Goal: Task Accomplishment & Management: Use online tool/utility

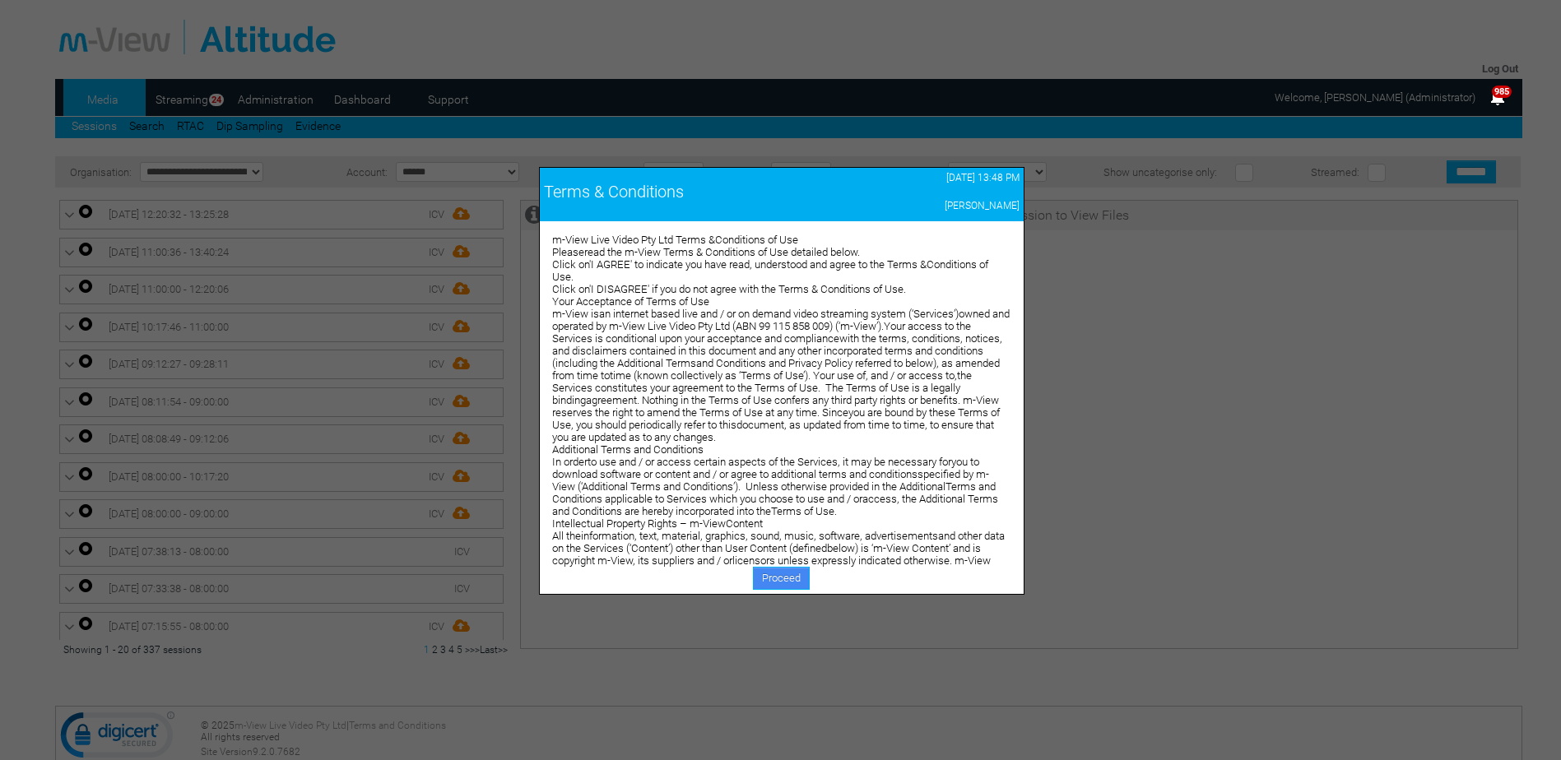
click at [765, 573] on link "Proceed" at bounding box center [781, 578] width 57 height 23
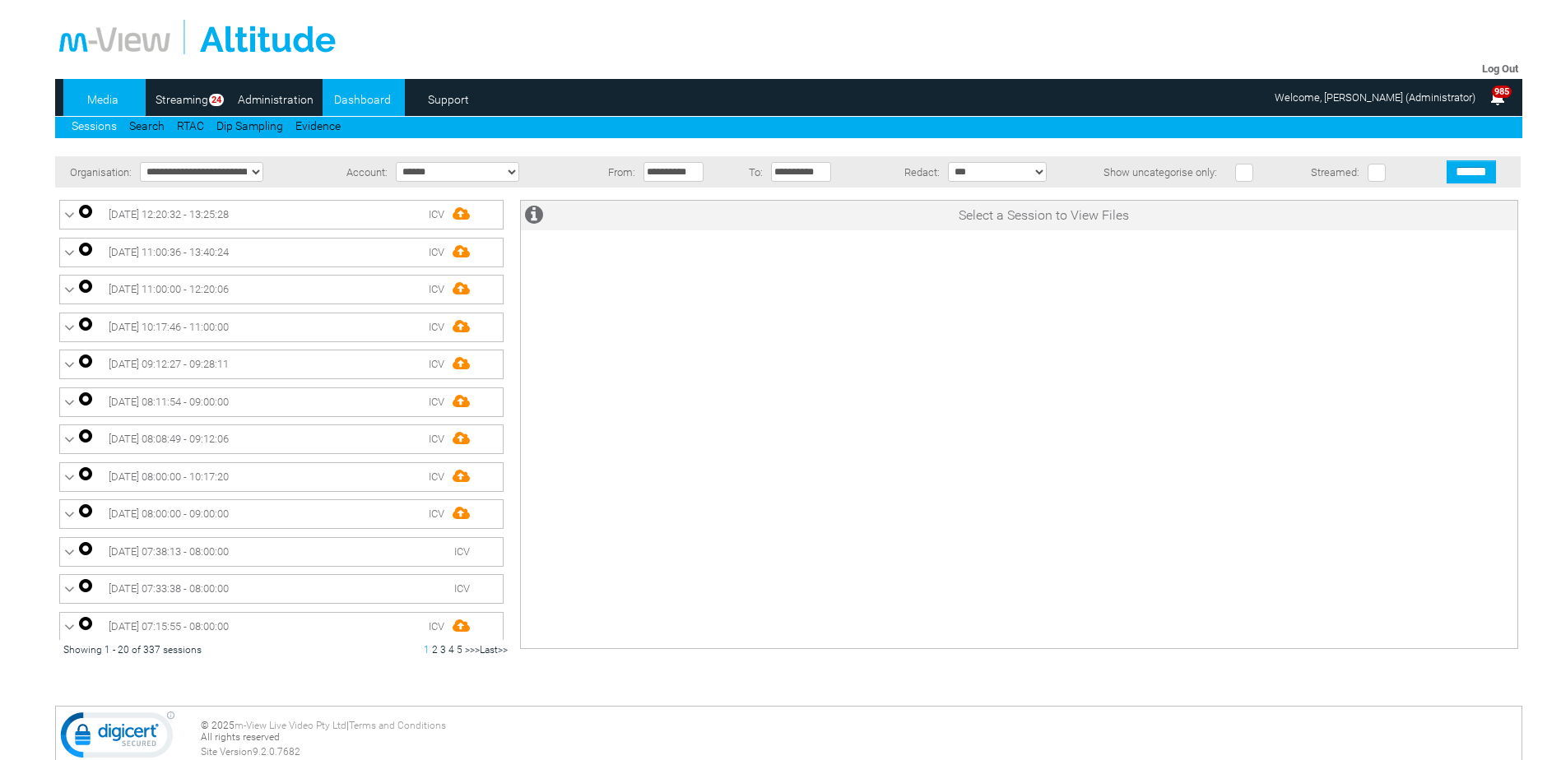
click at [352, 96] on link "Dashboard" at bounding box center [363, 99] width 80 height 25
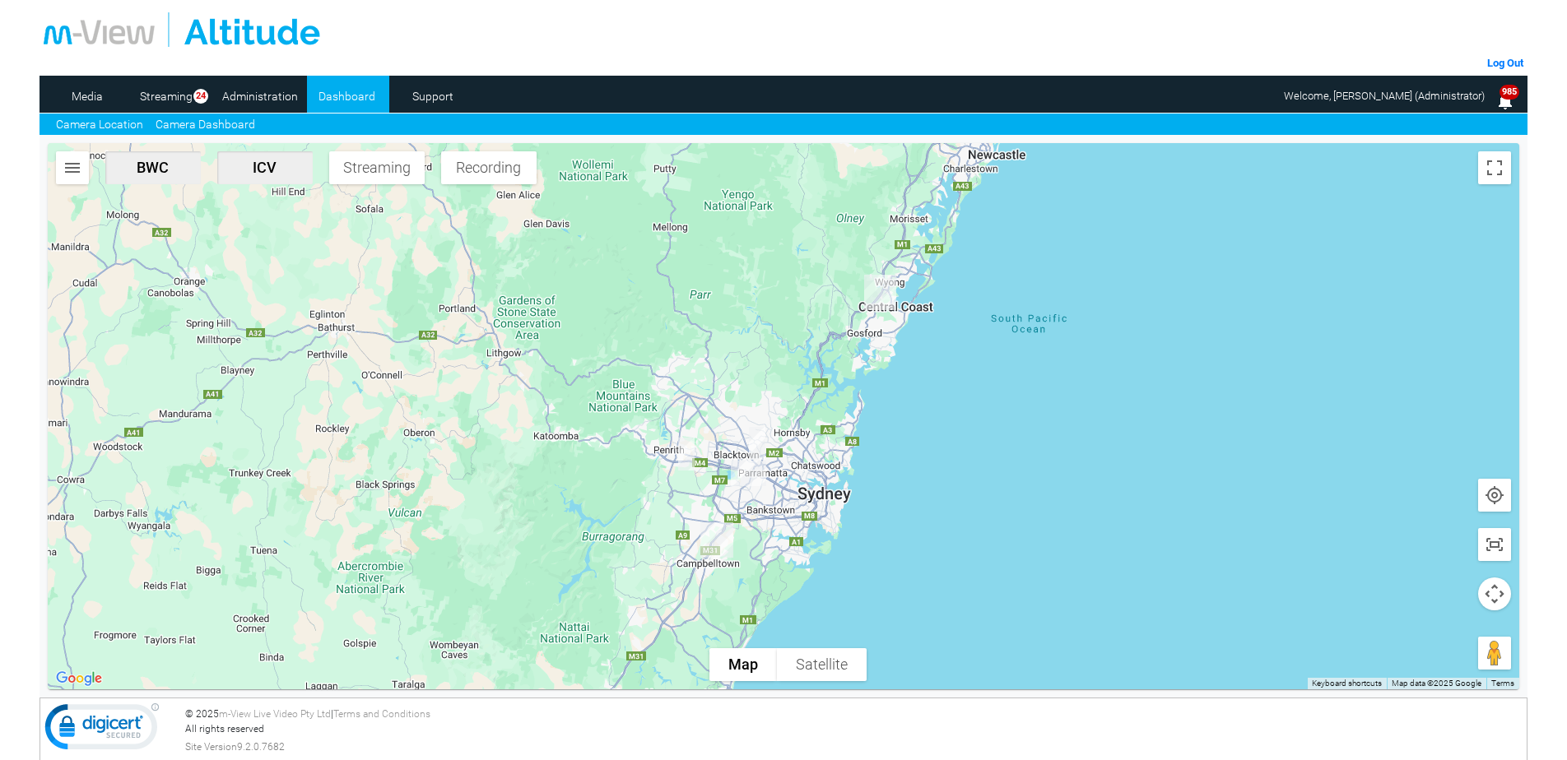
click at [198, 125] on link "Camera Dashboard" at bounding box center [206, 124] width 100 height 17
click at [68, 165] on img "button" at bounding box center [73, 168] width 20 height 20
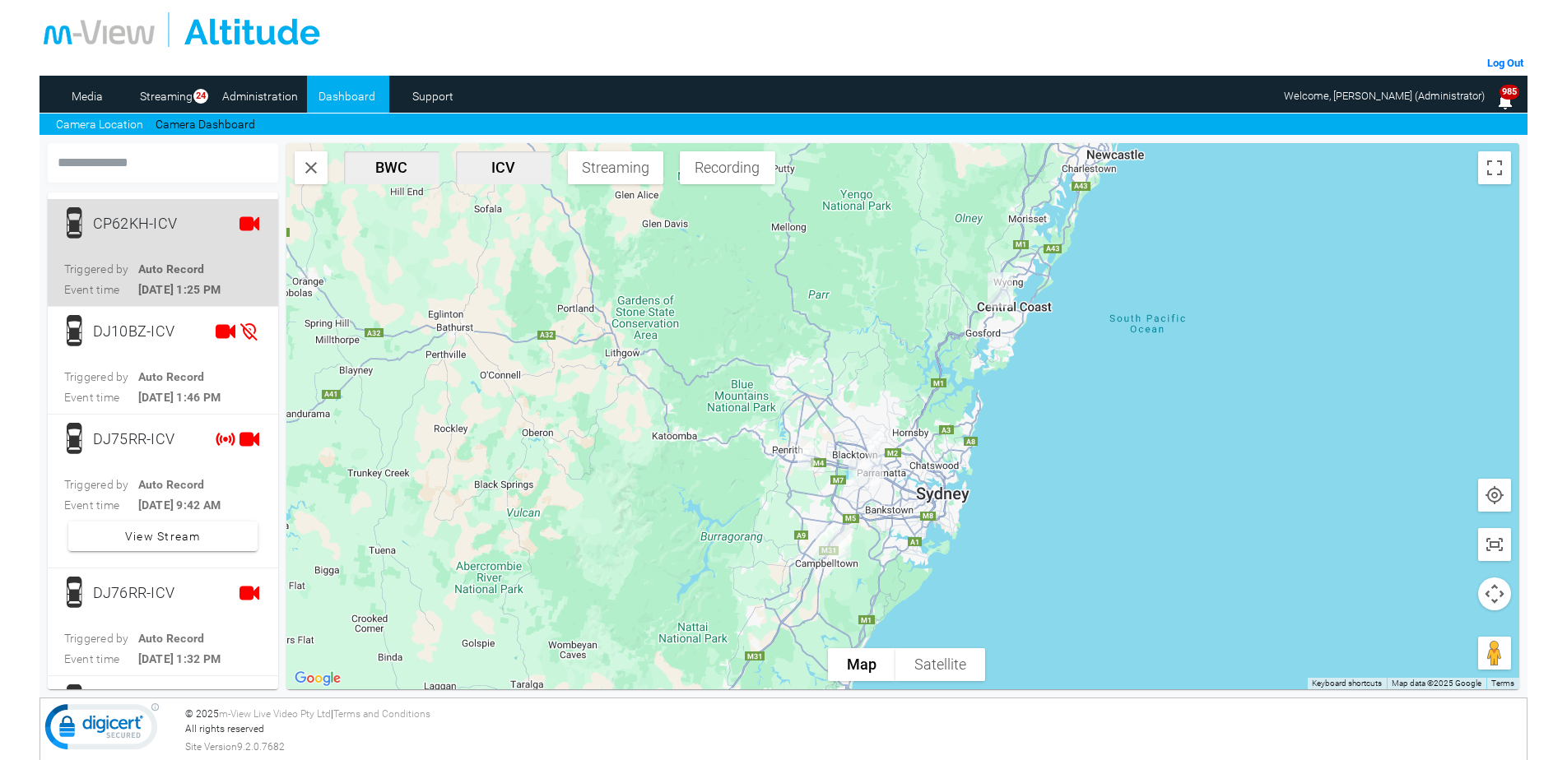
click at [184, 240] on span "CP62KH-ICV Triggered by Auto Record Event time 10/3/25, 1:25 PM" at bounding box center [162, 252] width 197 height 91
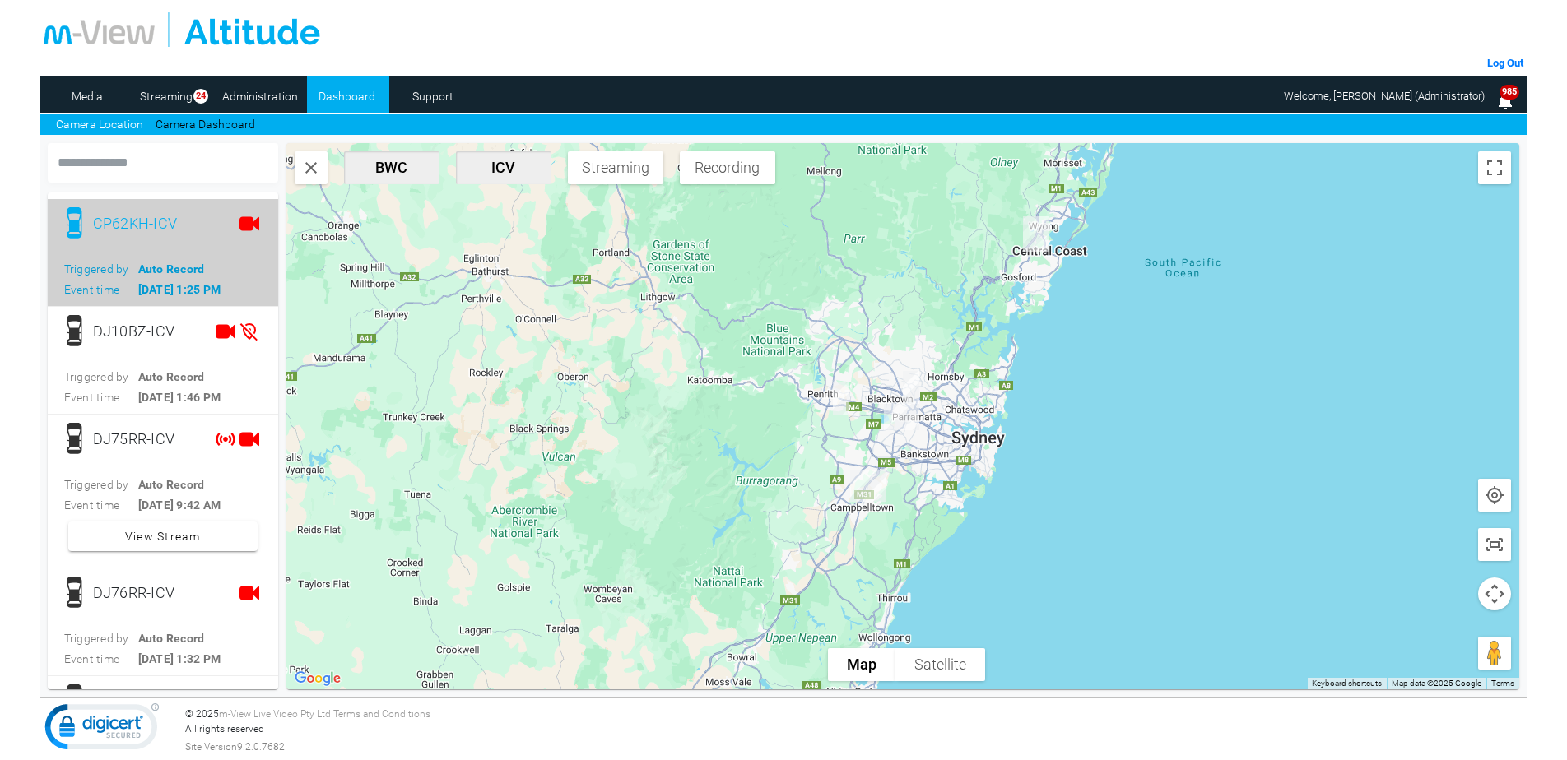
click at [222, 269] on div "Triggered by Auto Record" at bounding box center [162, 269] width 197 height 16
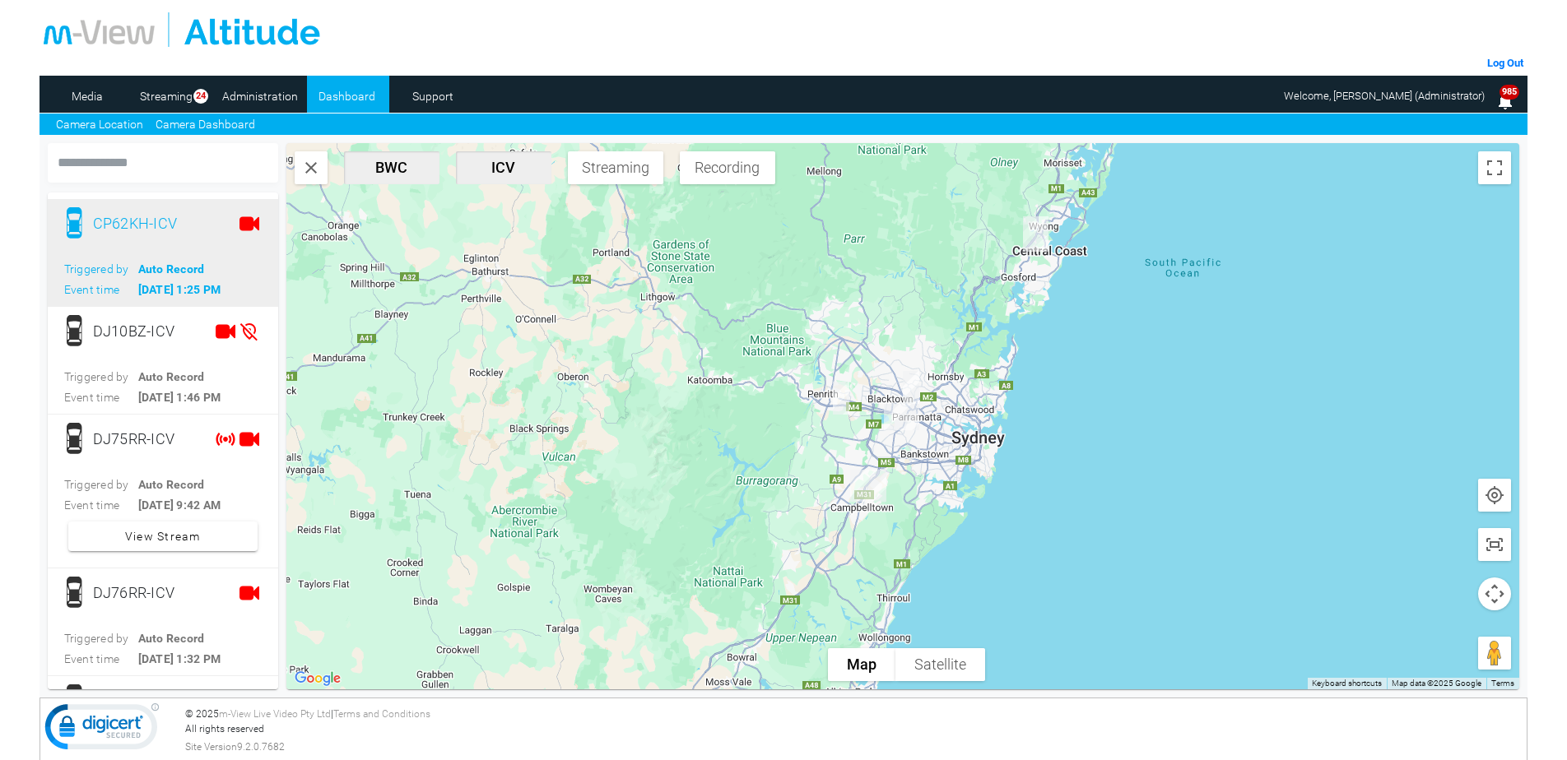
click at [214, 123] on link "Camera Dashboard" at bounding box center [206, 124] width 100 height 17
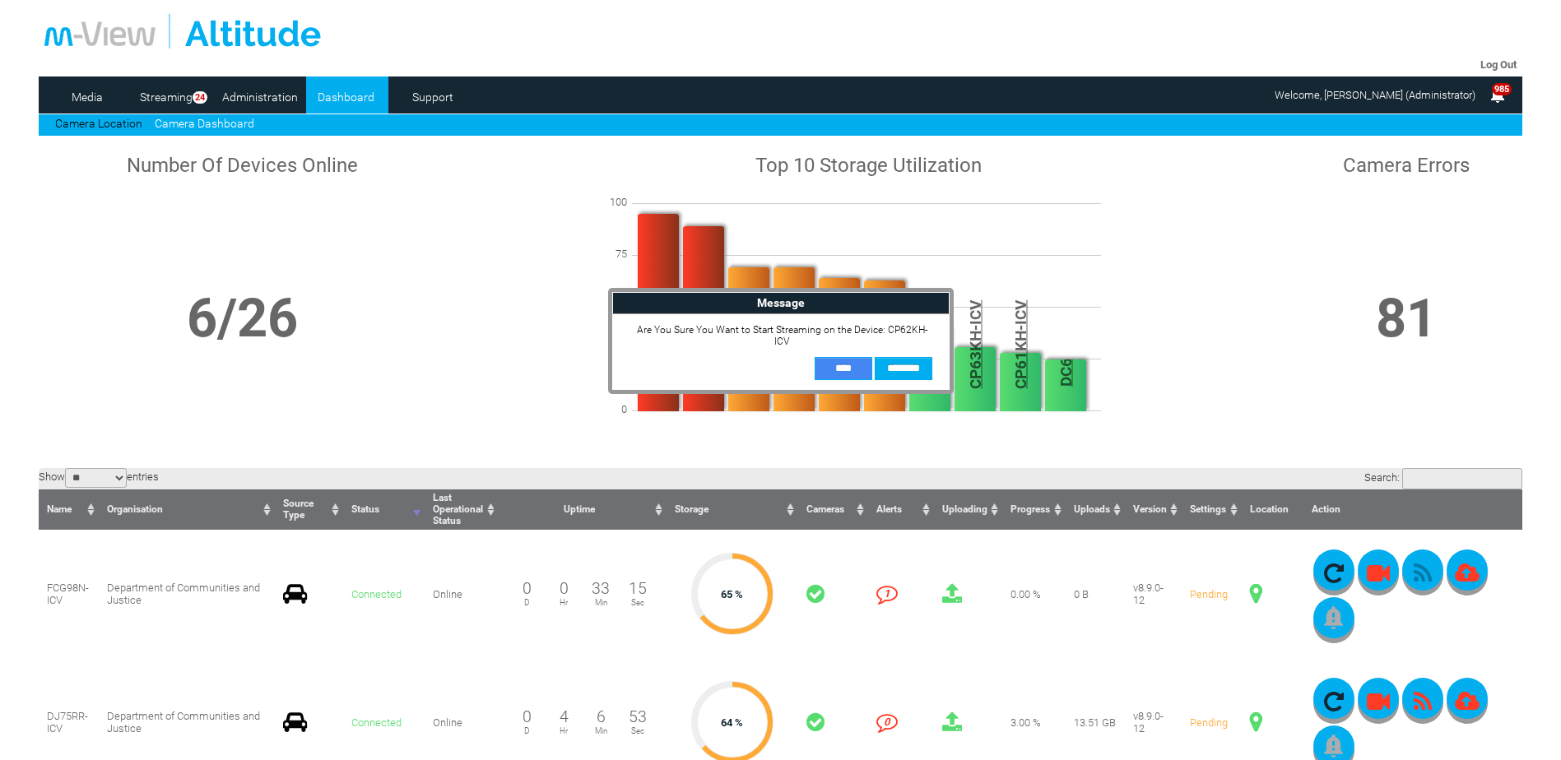
click at [831, 357] on input "**" at bounding box center [844, 368] width 58 height 23
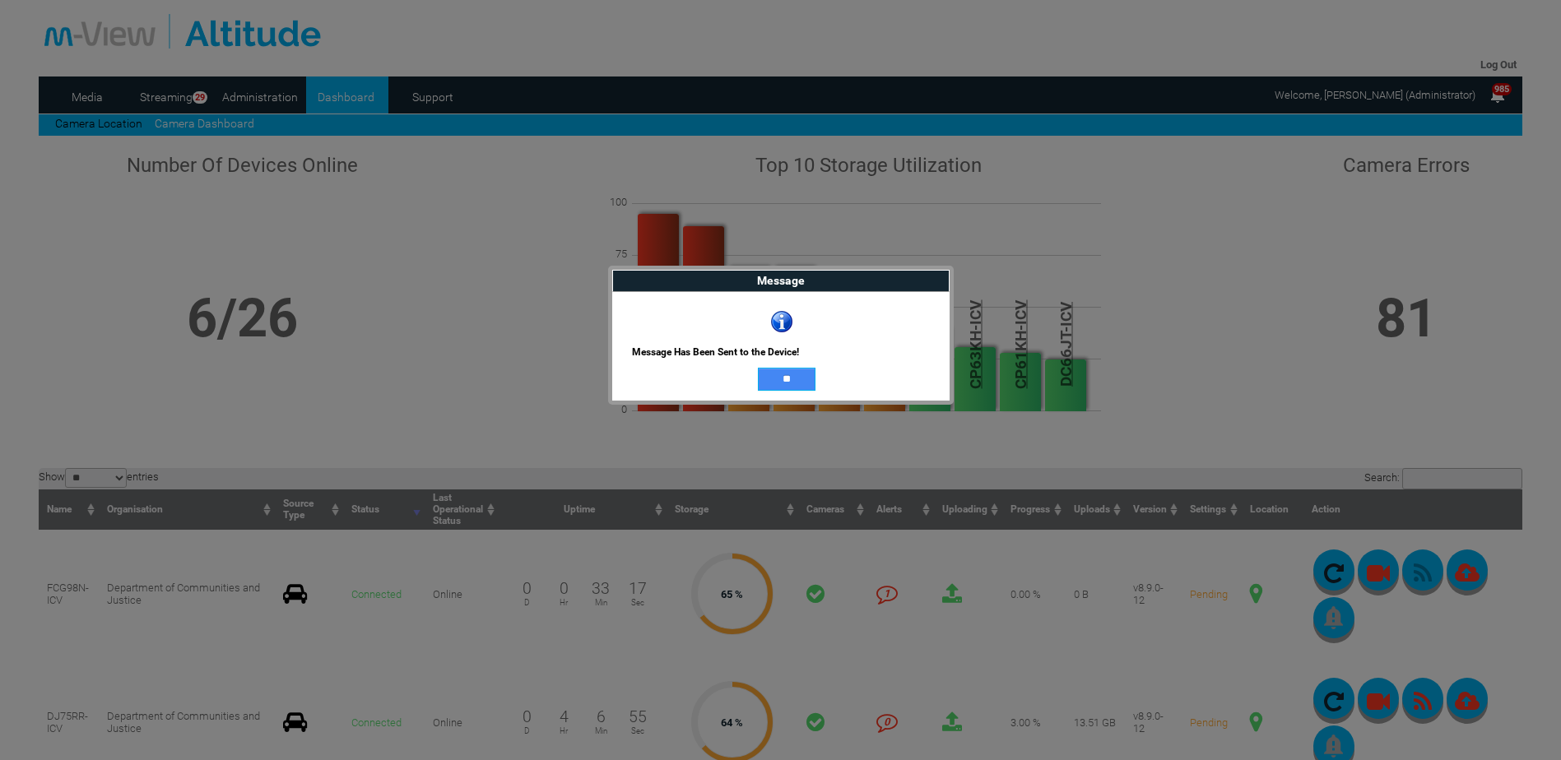
click at [792, 375] on input "**" at bounding box center [787, 379] width 58 height 23
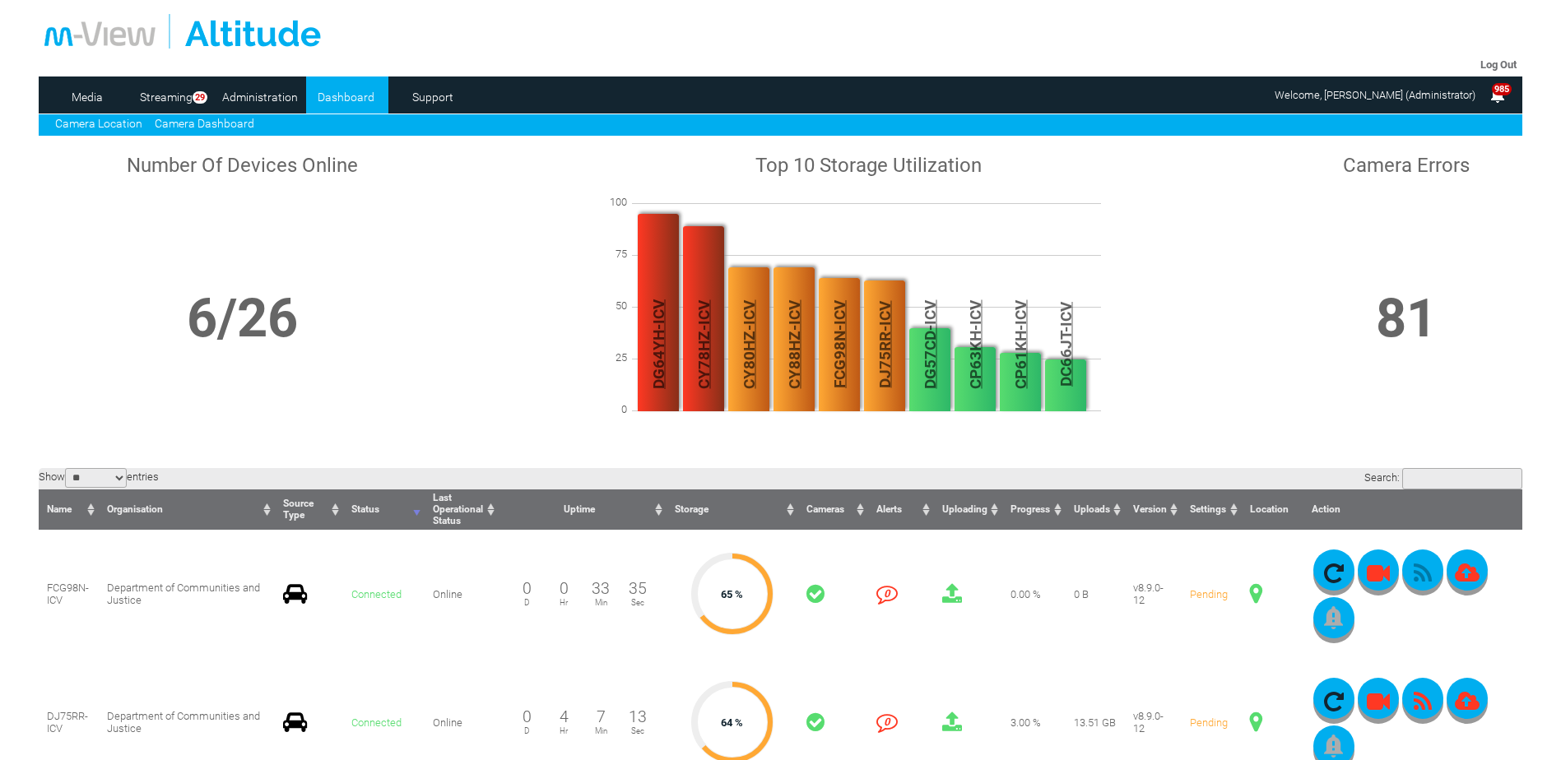
click at [106, 124] on link "Camera Location" at bounding box center [98, 123] width 87 height 13
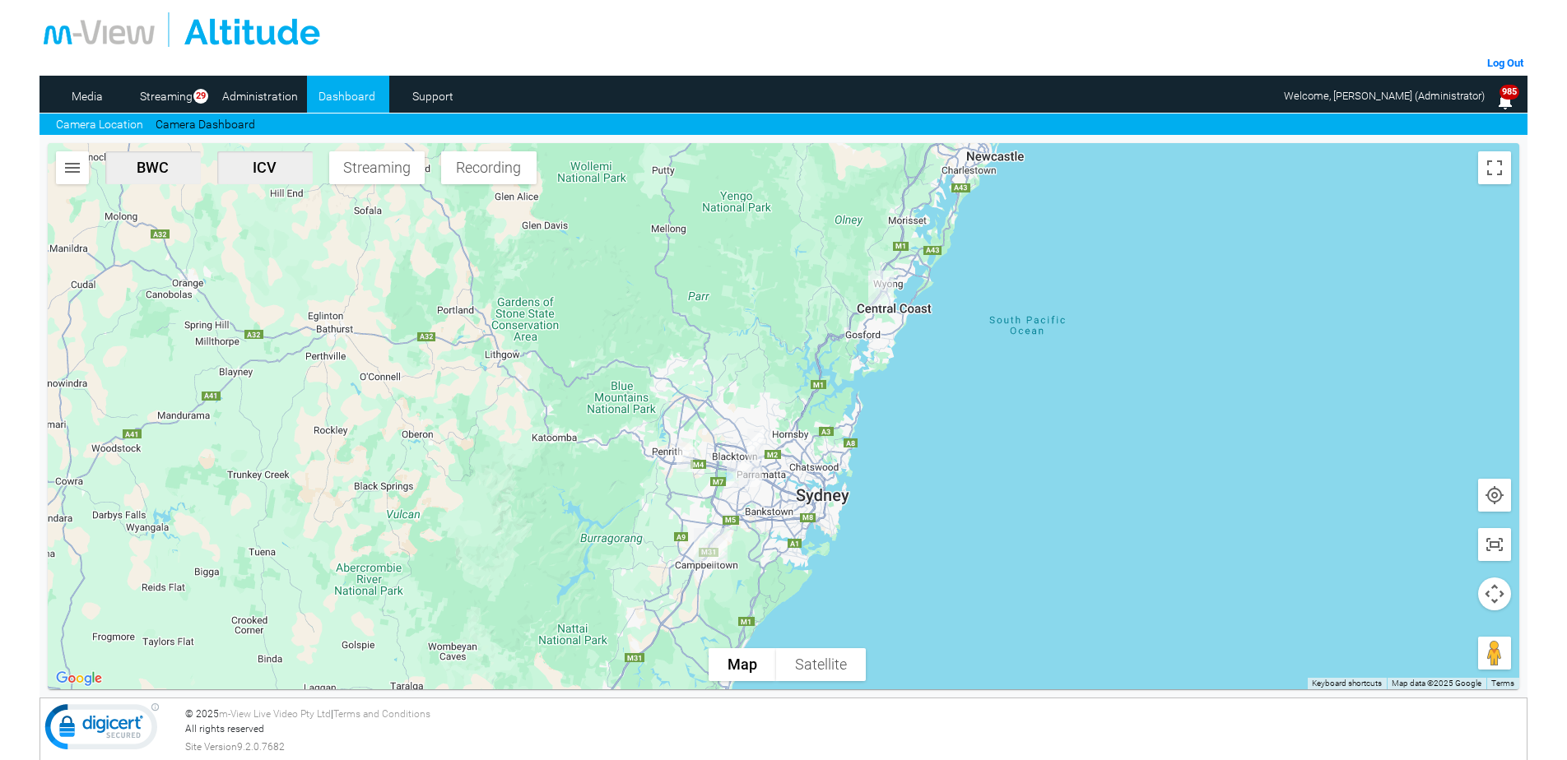
click at [73, 174] on img "button" at bounding box center [73, 168] width 20 height 20
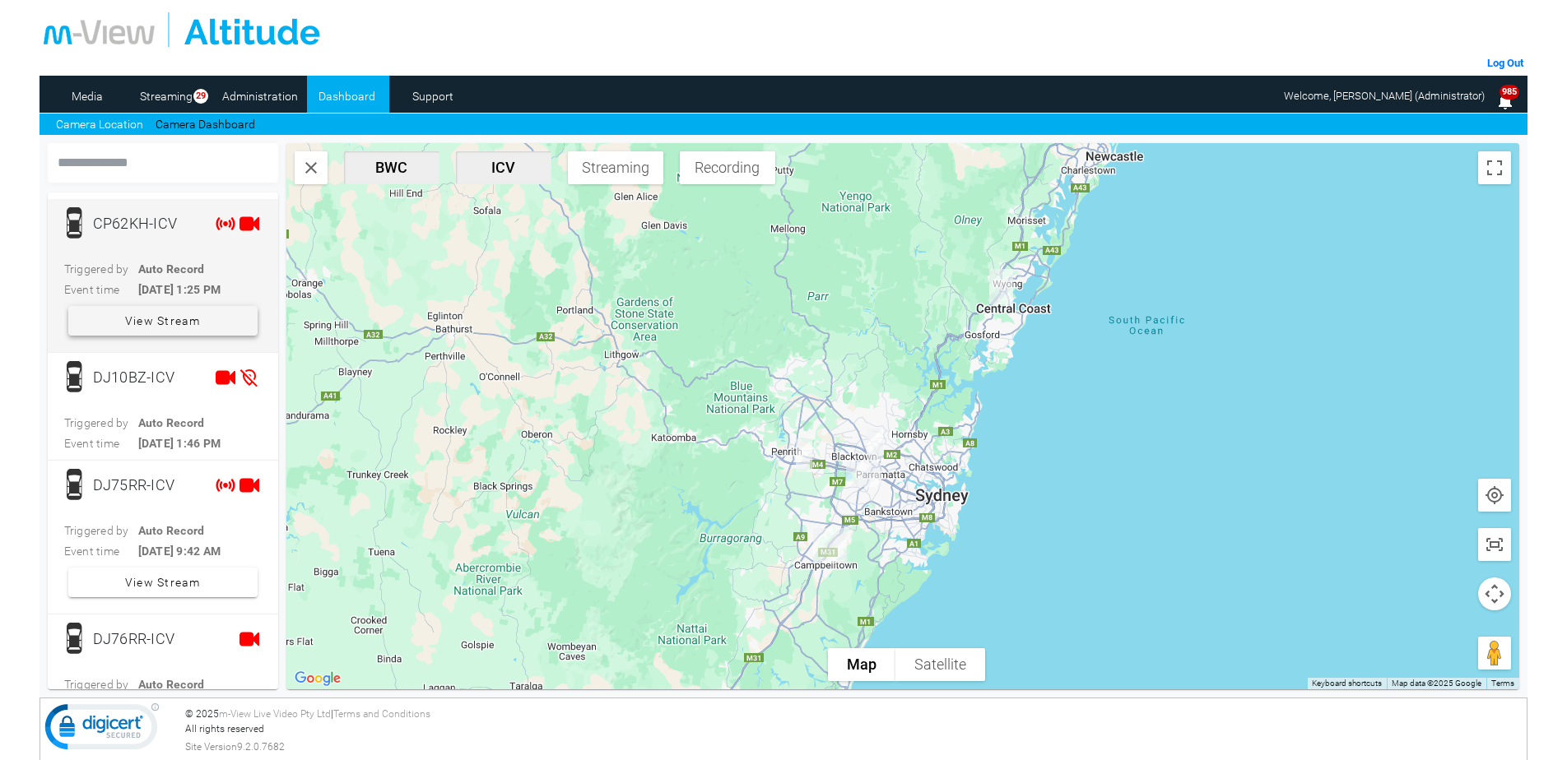
click at [146, 318] on span "View Stream" at bounding box center [163, 321] width 76 height 30
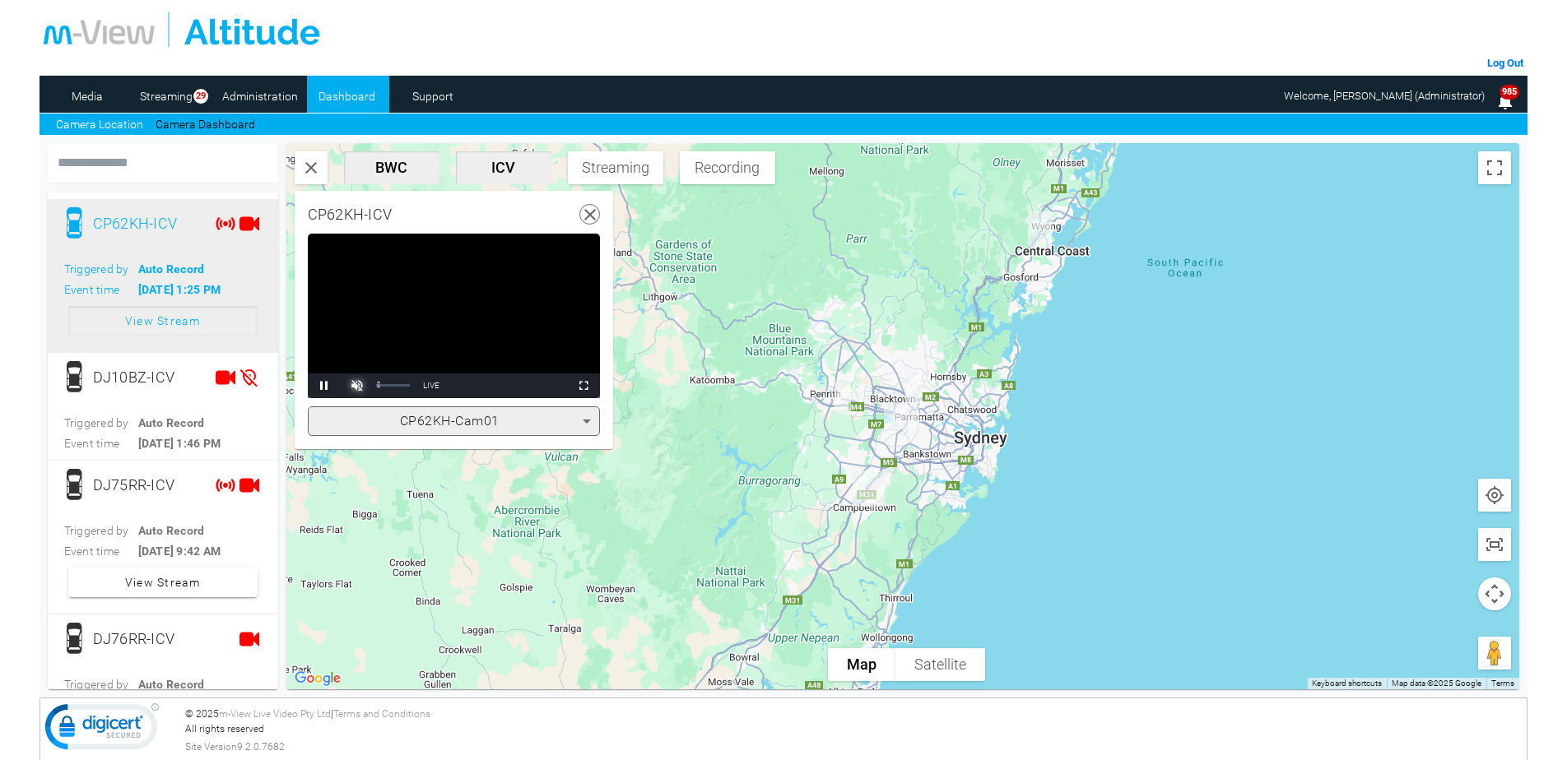
click at [356, 386] on span "Video Player" at bounding box center [357, 386] width 33 height 0
click at [584, 386] on span "Video Player" at bounding box center [583, 386] width 33 height 0
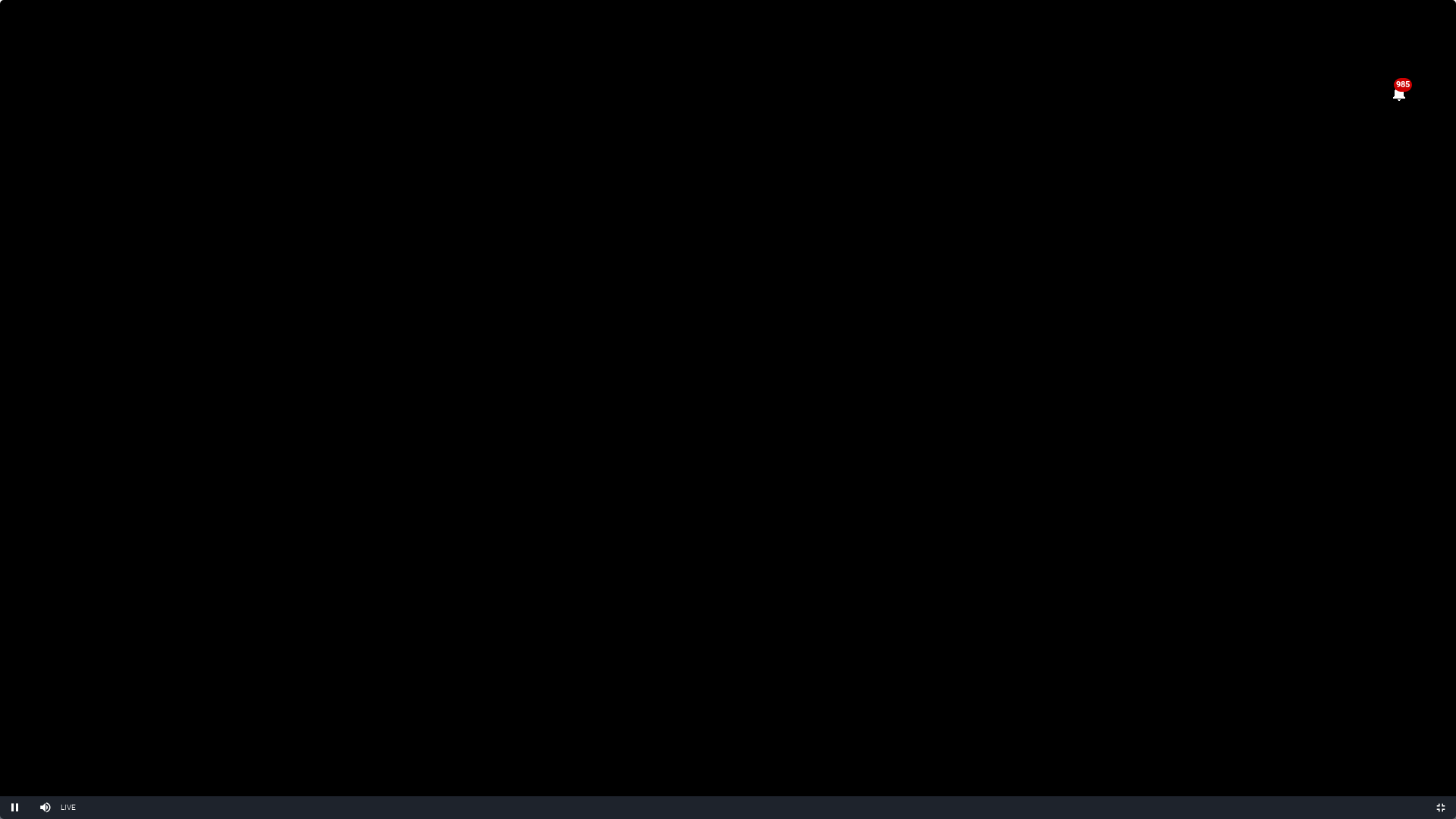
click at [482, 532] on video "Video Player" at bounding box center [728, 409] width 1456 height 819
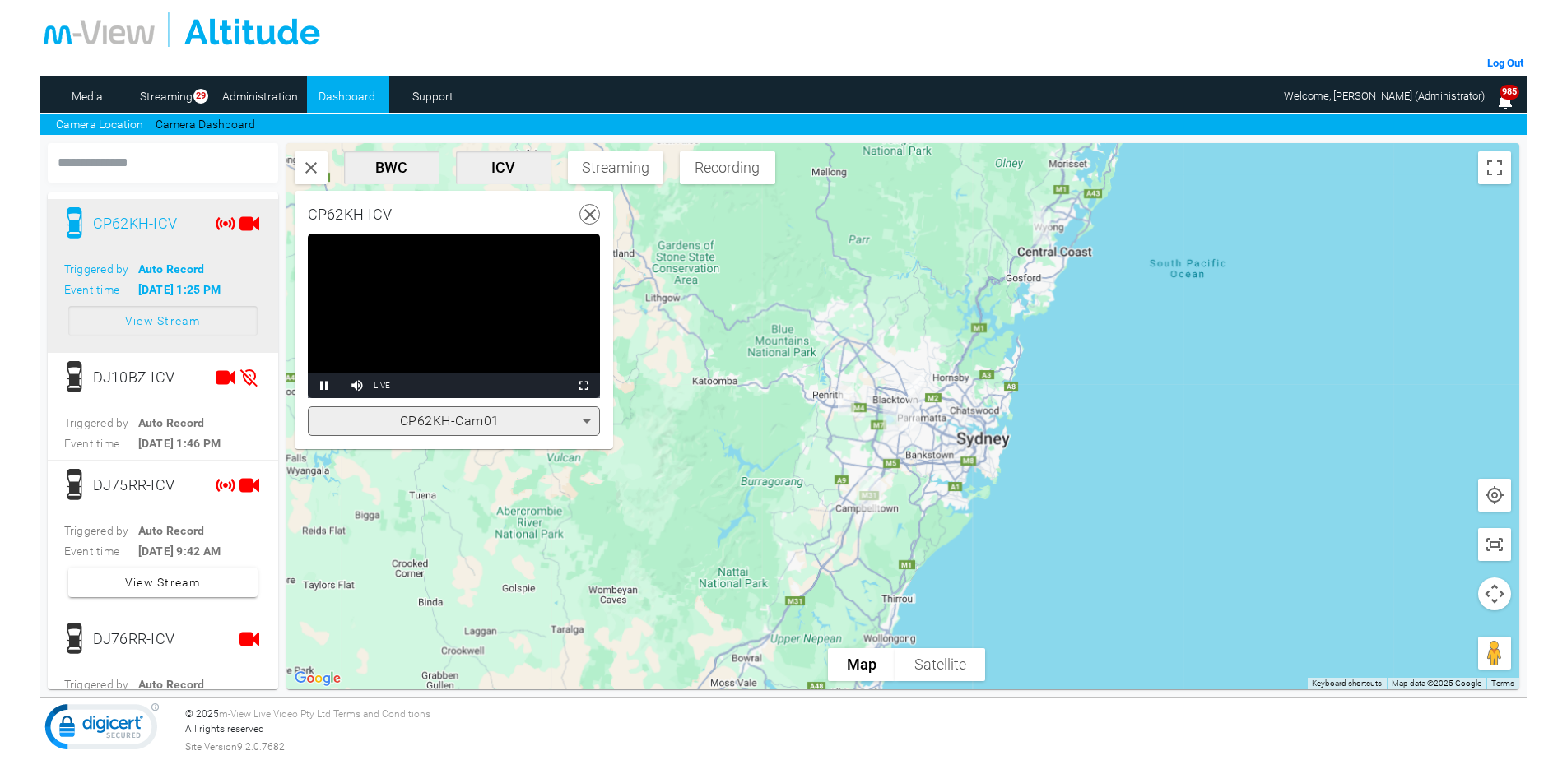
click at [583, 420] on icon at bounding box center [587, 422] width 8 height 4
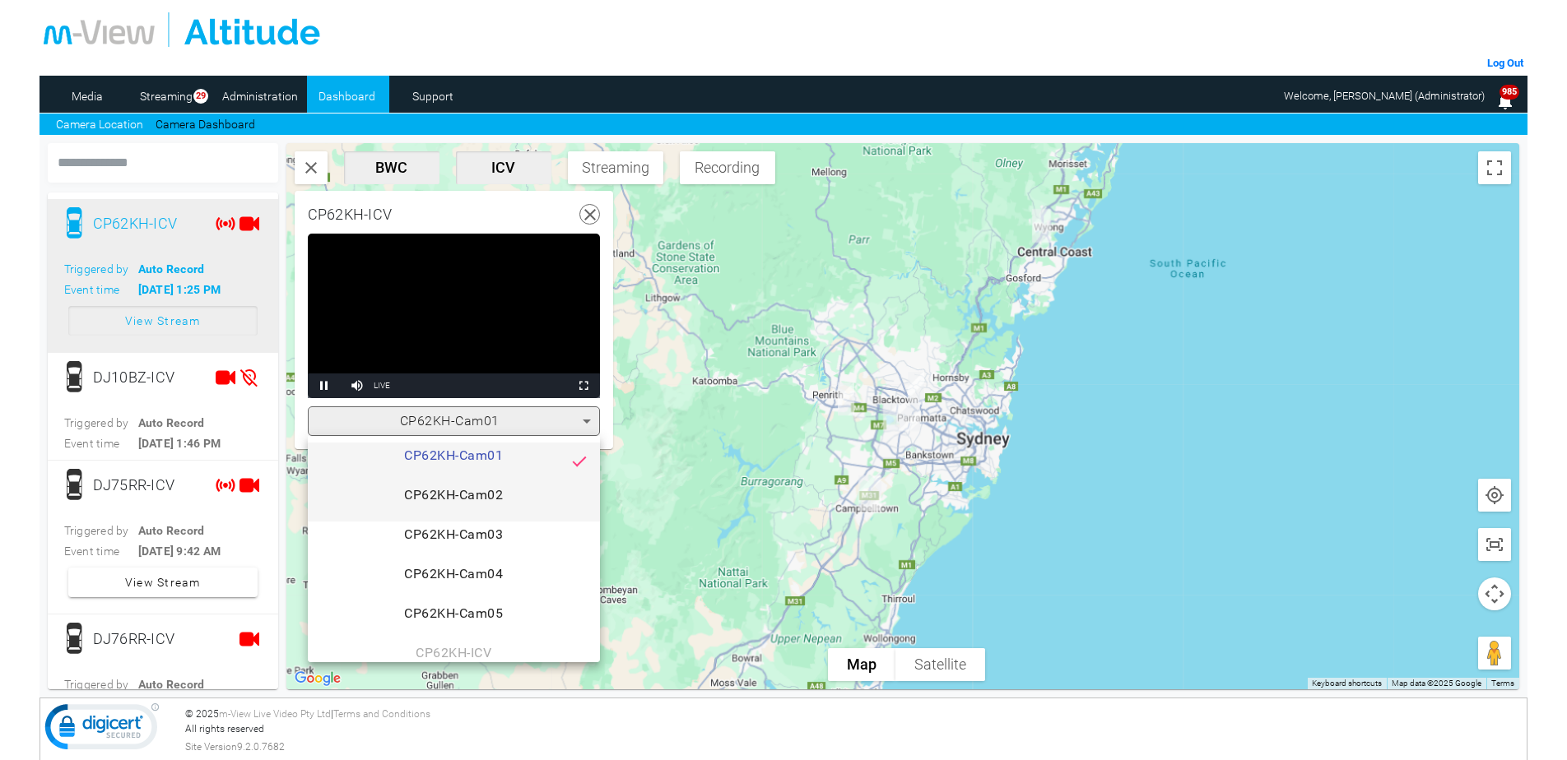
click at [498, 493] on span "CP62KH-Cam02" at bounding box center [454, 502] width 266 height 33
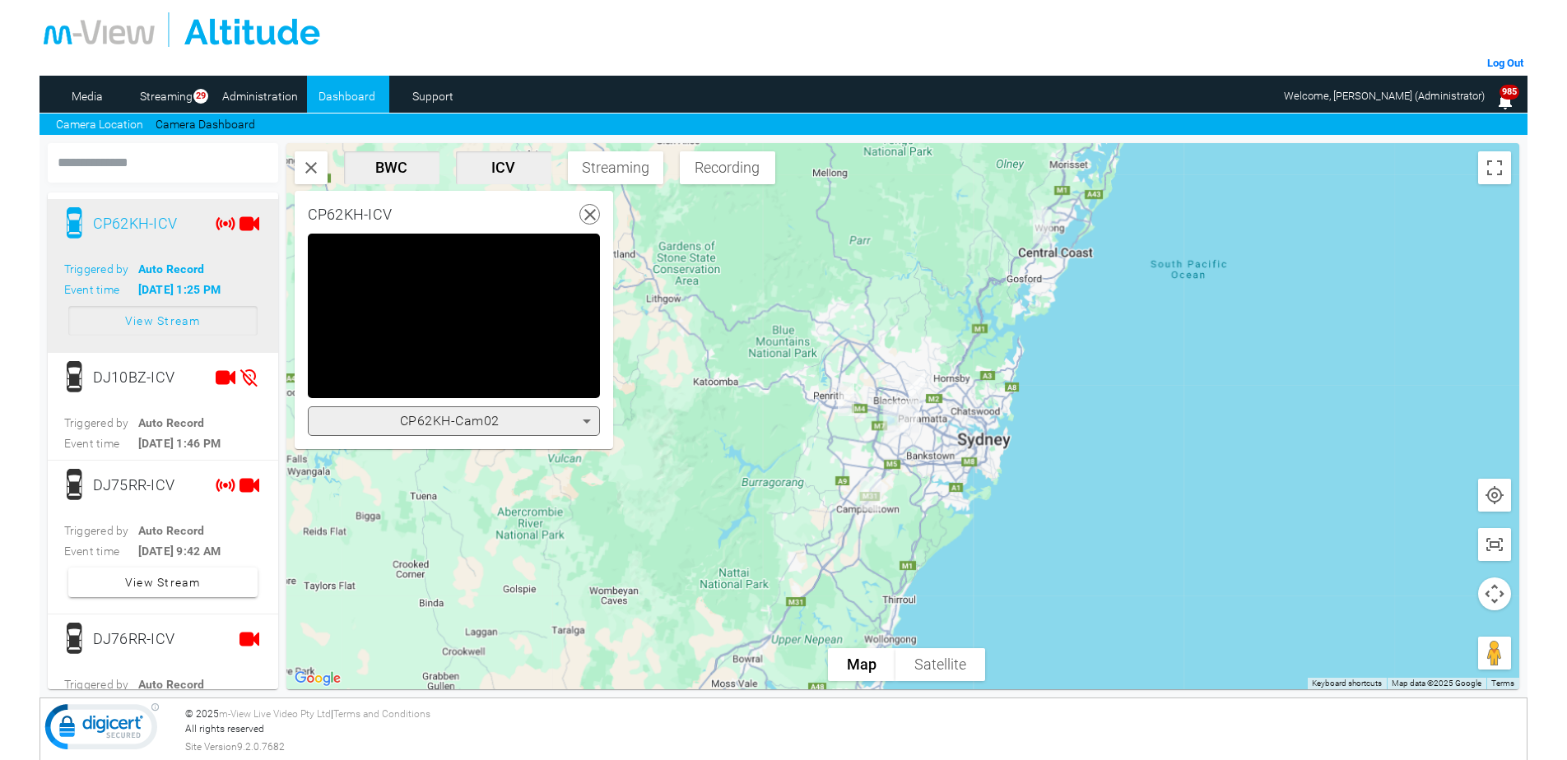
click at [585, 422] on icon at bounding box center [587, 421] width 20 height 20
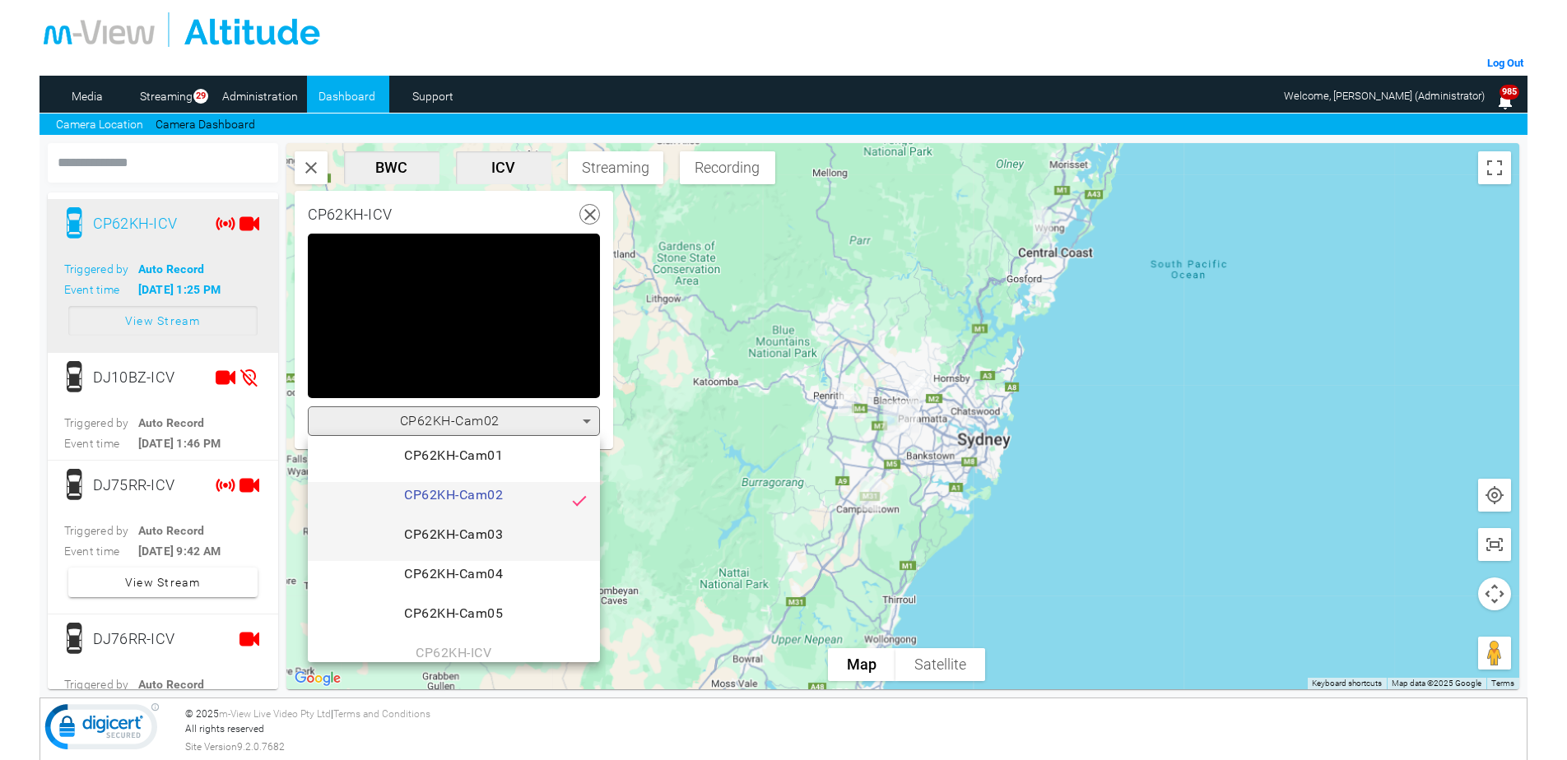
click at [490, 530] on span "CP62KH-Cam03" at bounding box center [454, 541] width 266 height 33
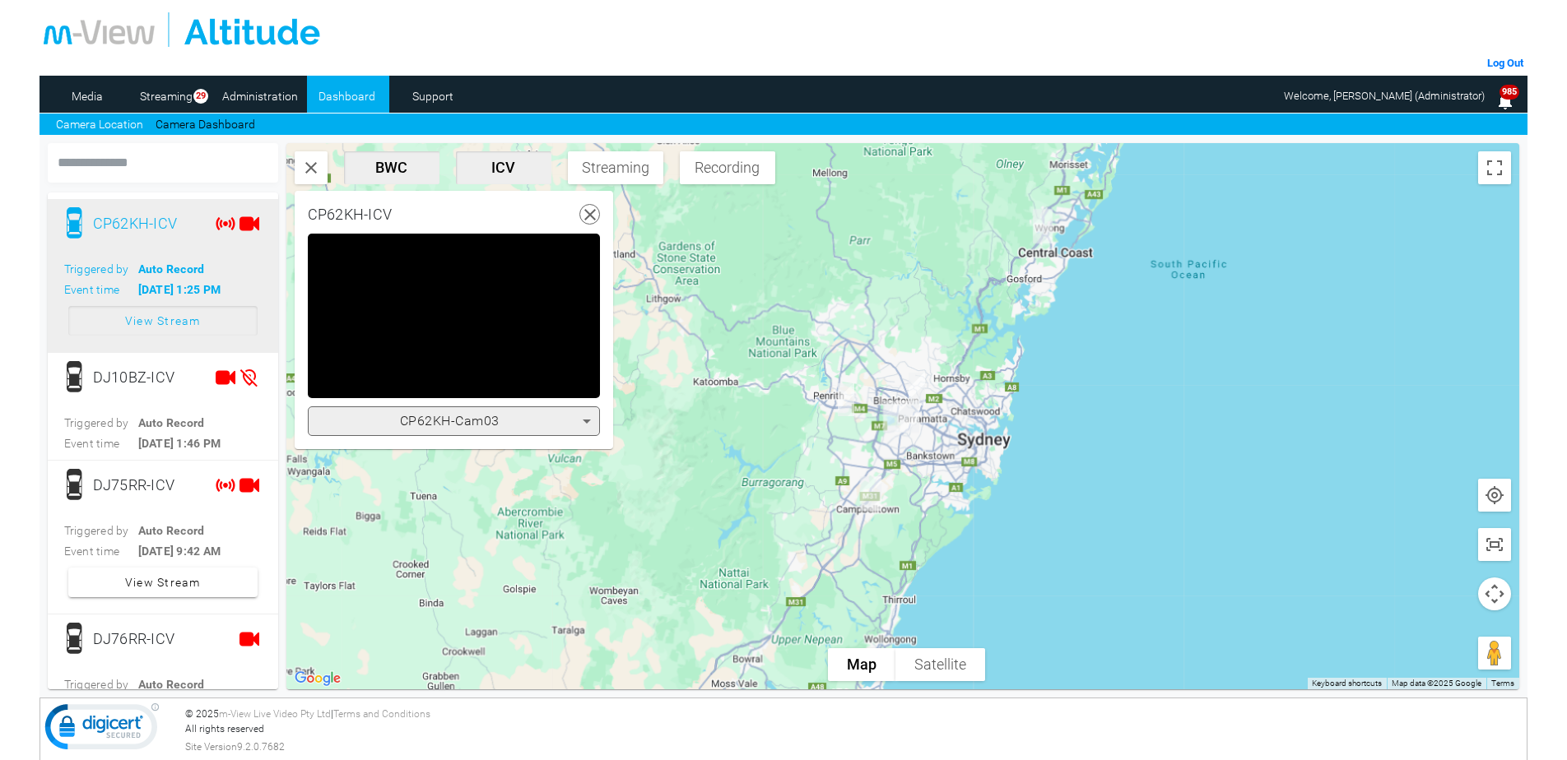
click at [587, 424] on icon at bounding box center [587, 421] width 20 height 20
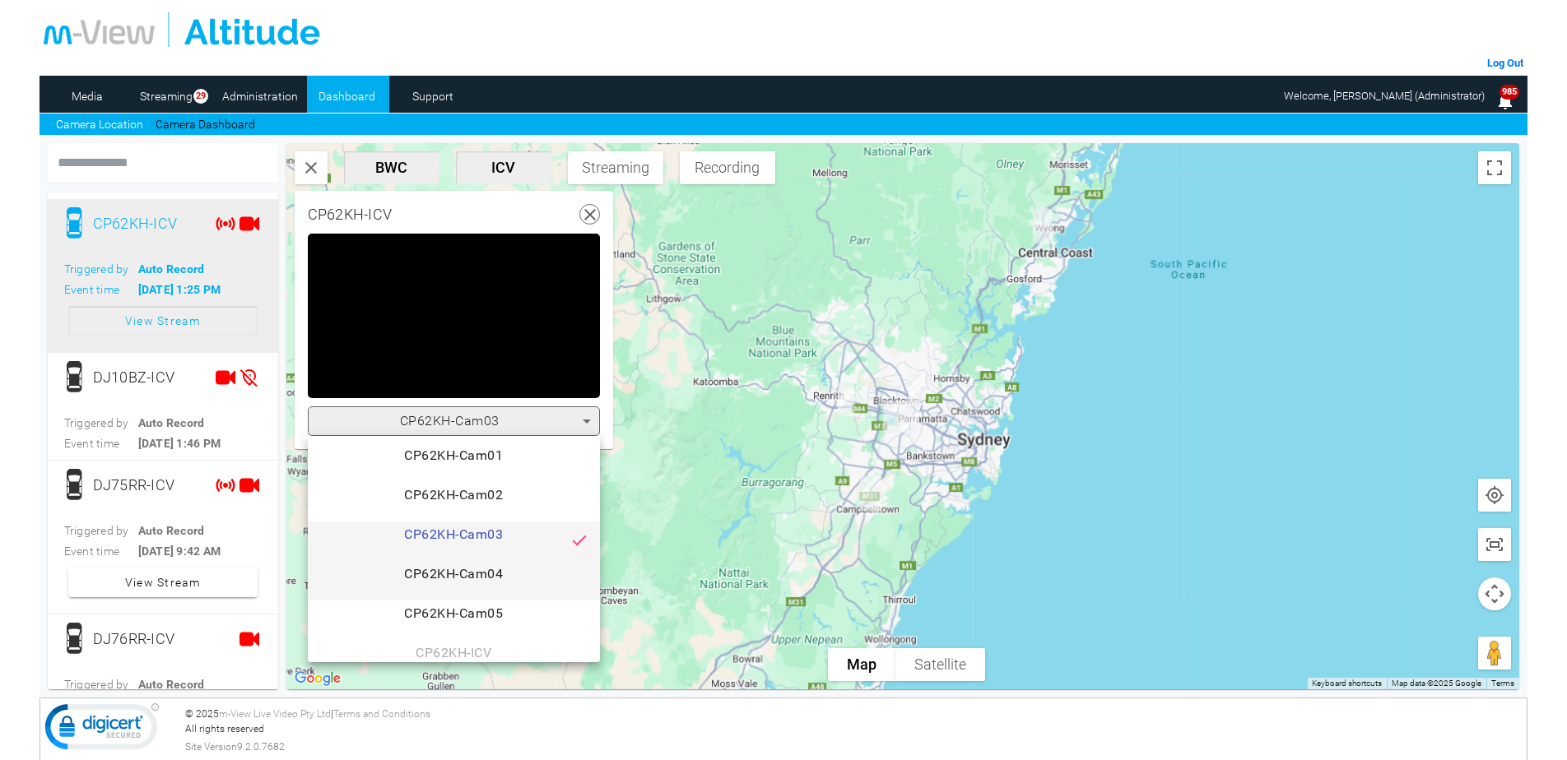
click at [494, 574] on span "CP62KH-Cam04" at bounding box center [454, 581] width 266 height 33
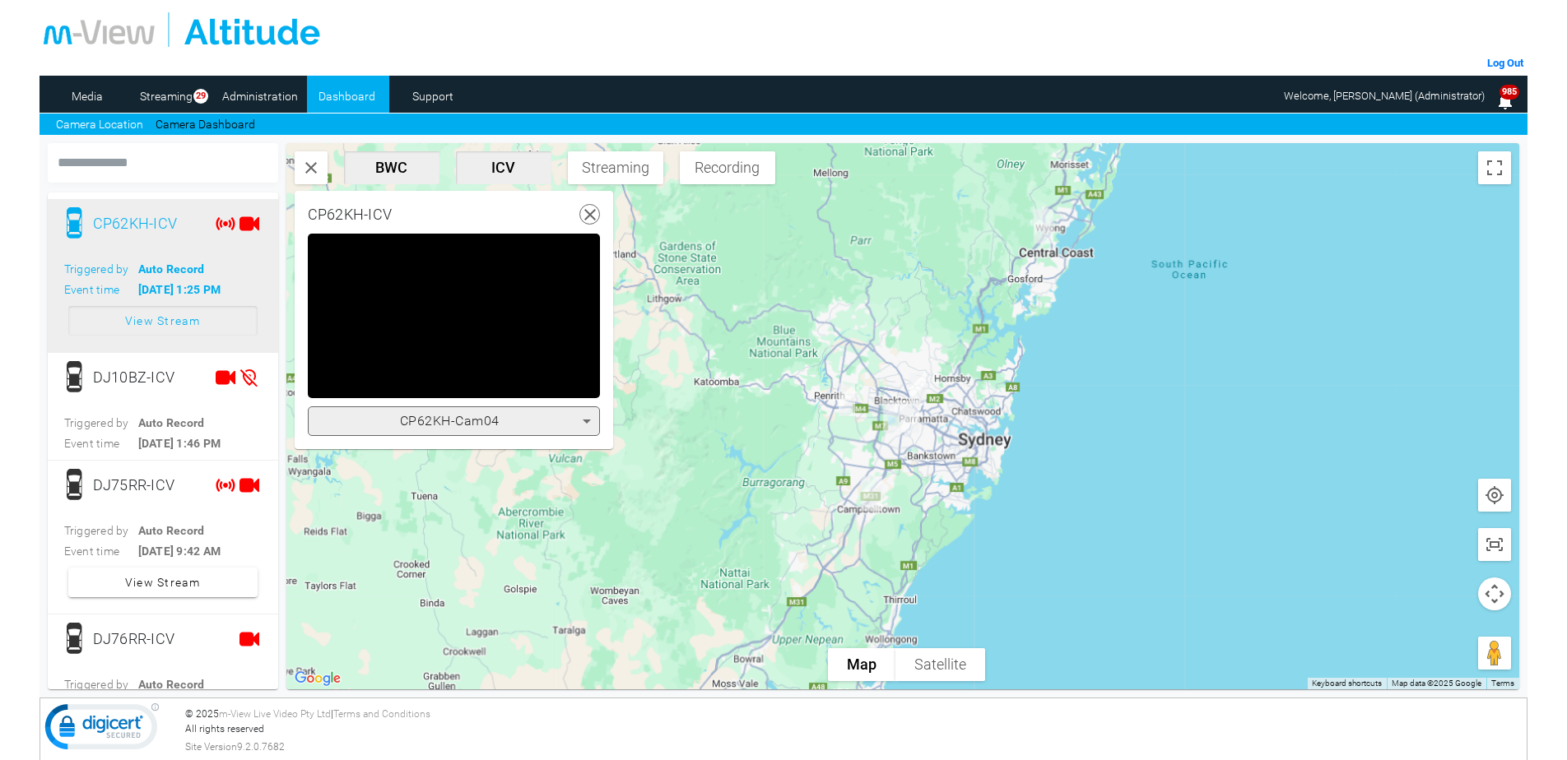
click at [588, 420] on icon at bounding box center [587, 422] width 8 height 4
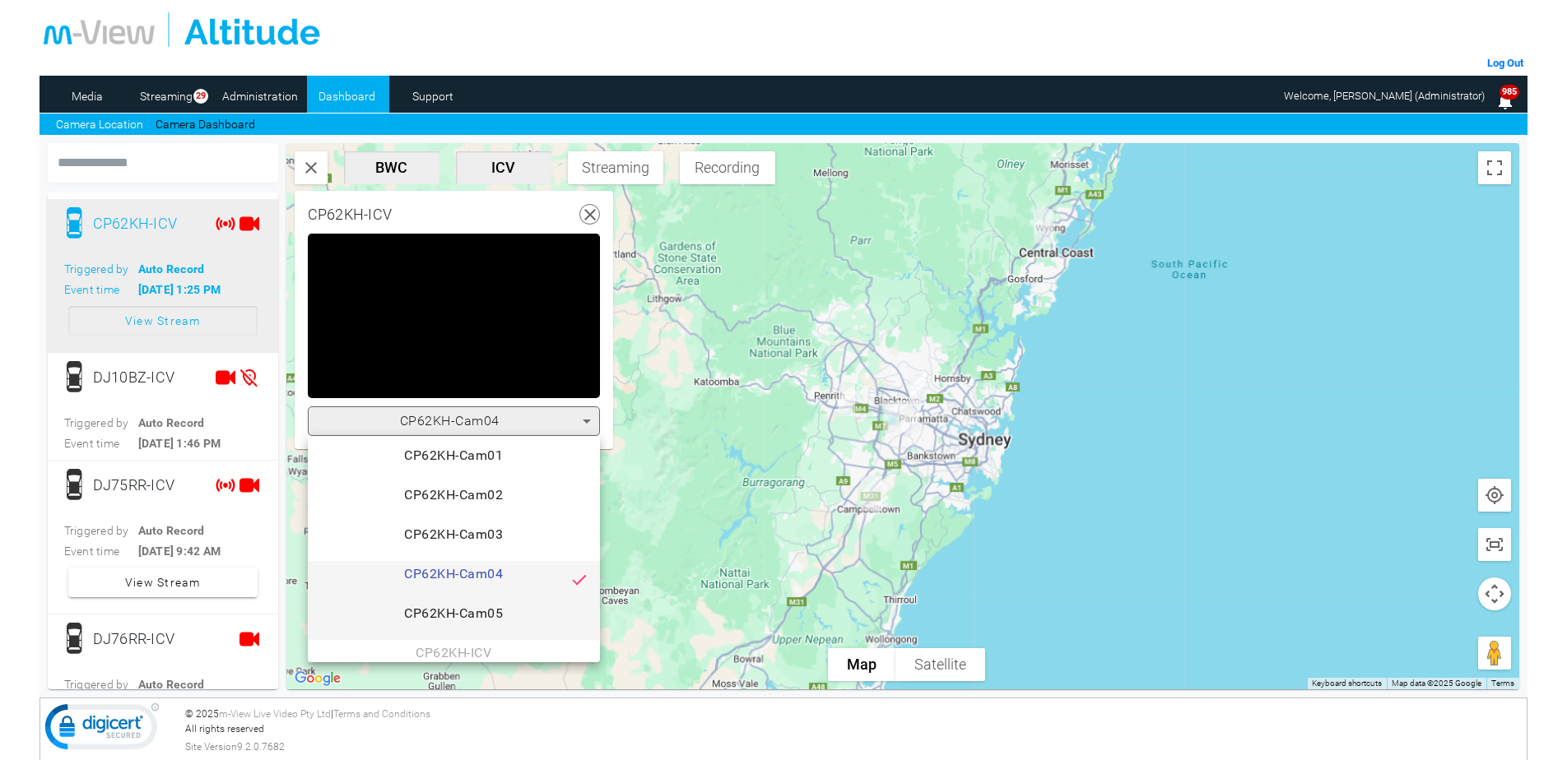
click at [479, 620] on span "CP62KH-Cam05" at bounding box center [454, 620] width 266 height 33
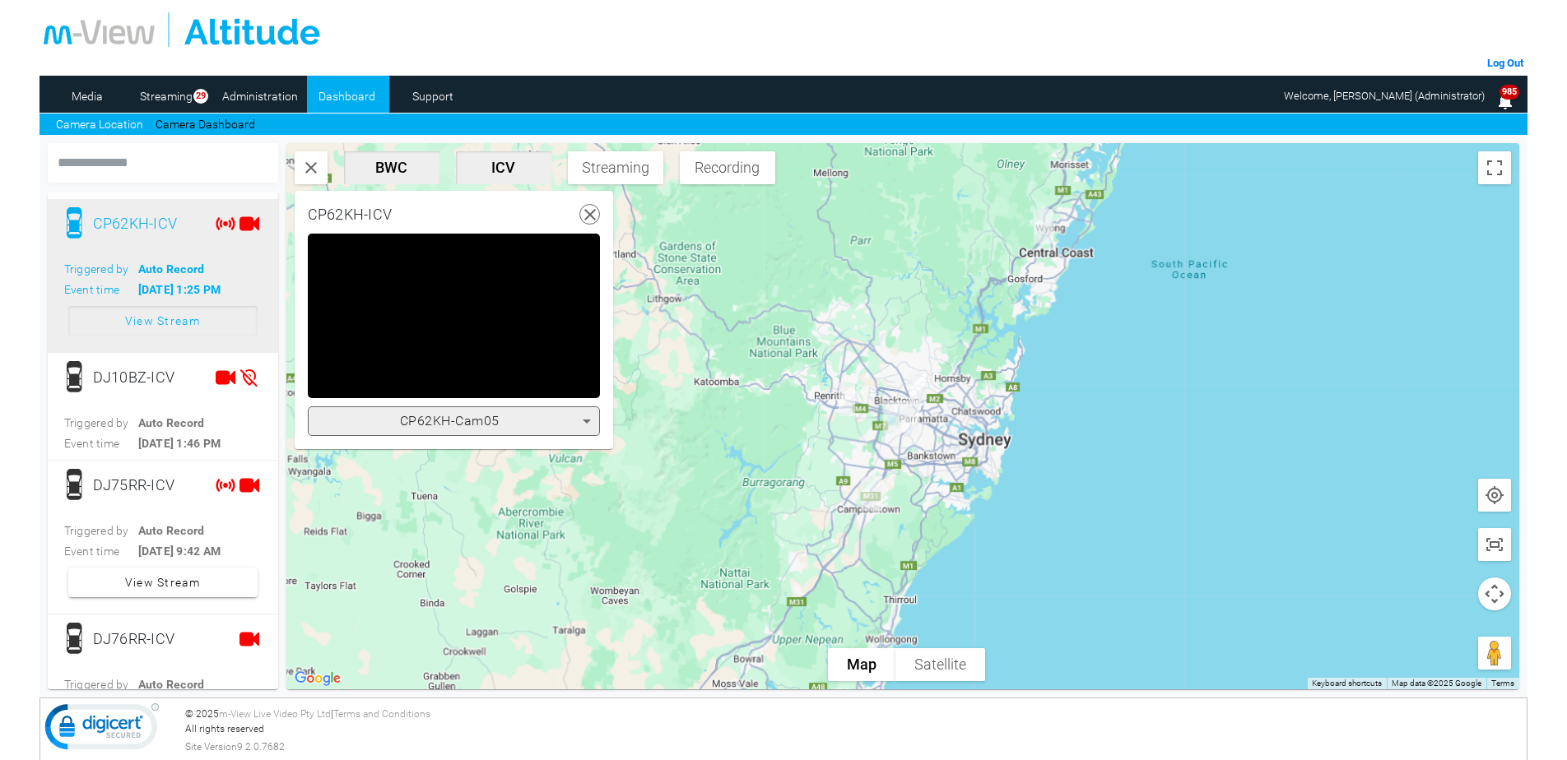
click at [586, 420] on icon at bounding box center [587, 422] width 8 height 4
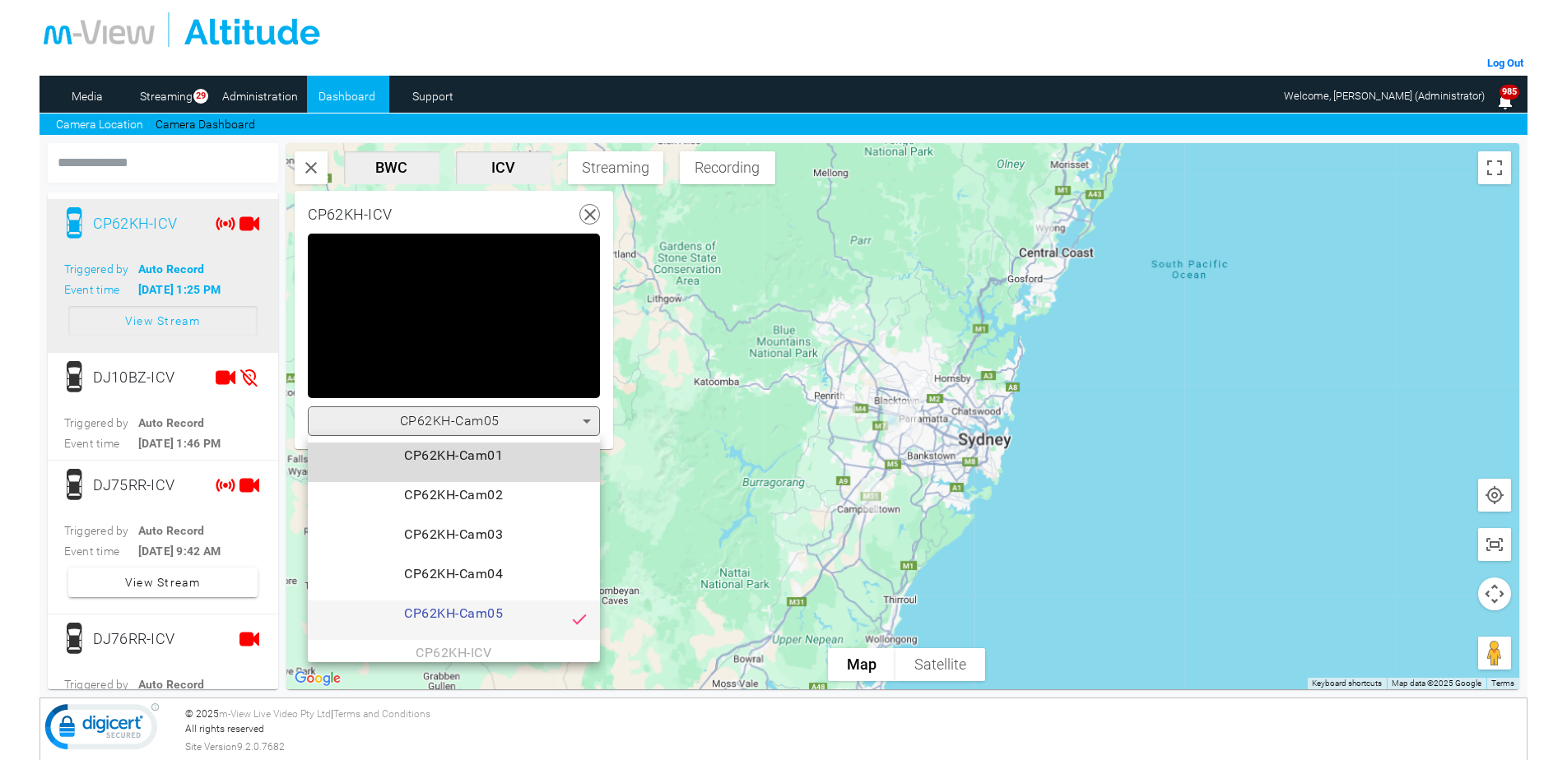
click at [483, 462] on span "CP62KH-Cam01" at bounding box center [454, 462] width 266 height 33
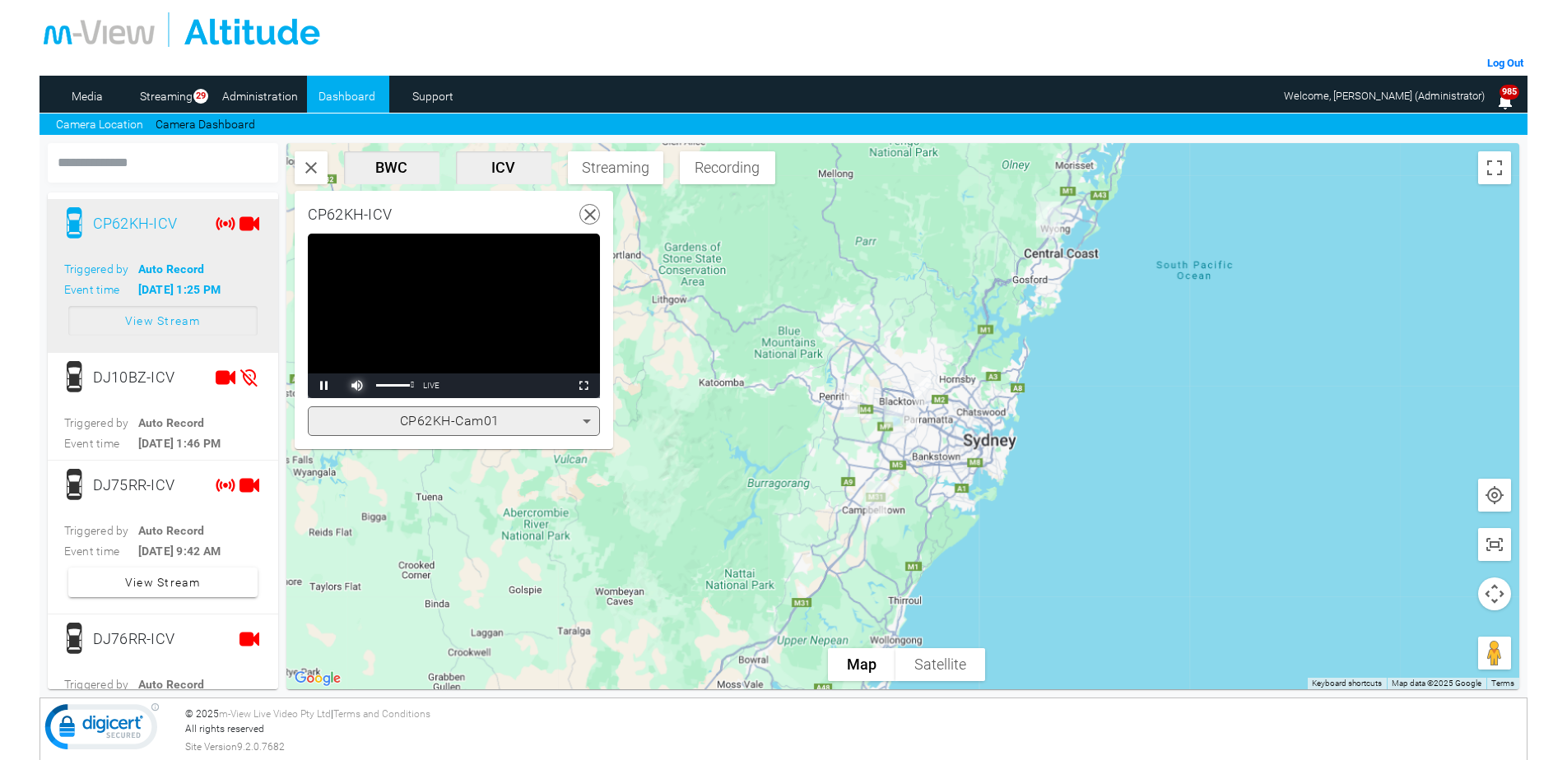
click at [357, 386] on span "Video Player" at bounding box center [357, 386] width 33 height 0
click at [359, 386] on span "Video Player" at bounding box center [357, 386] width 33 height 0
click at [420, 387] on div "Mute 100%" at bounding box center [382, 386] width 82 height 25
